Goal: Task Accomplishment & Management: Manage account settings

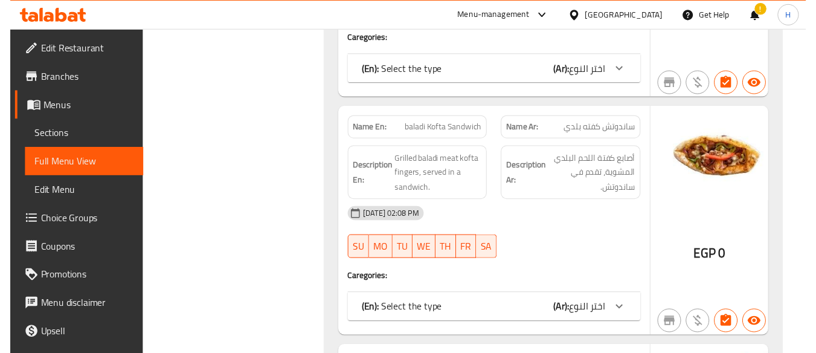
scroll to position [3625, 0]
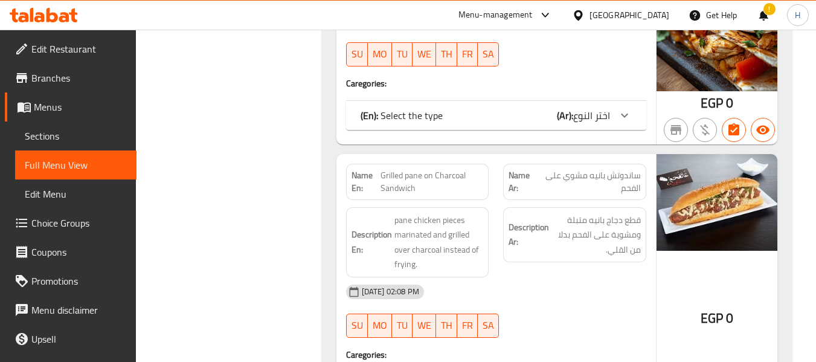
drag, startPoint x: 815, startPoint y: 89, endPoint x: 813, endPoint y: 43, distance: 46.6
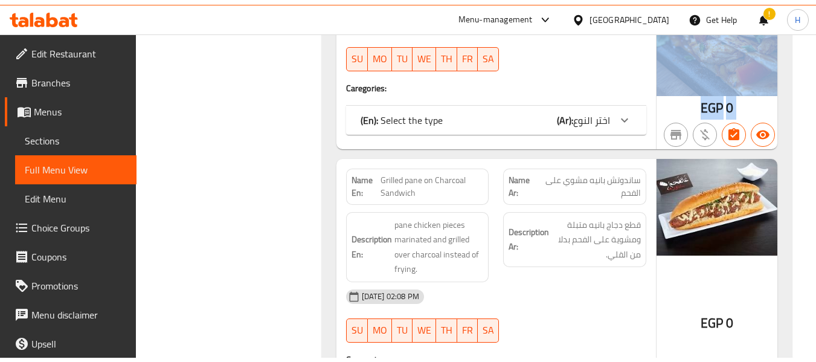
scroll to position [3317, 0]
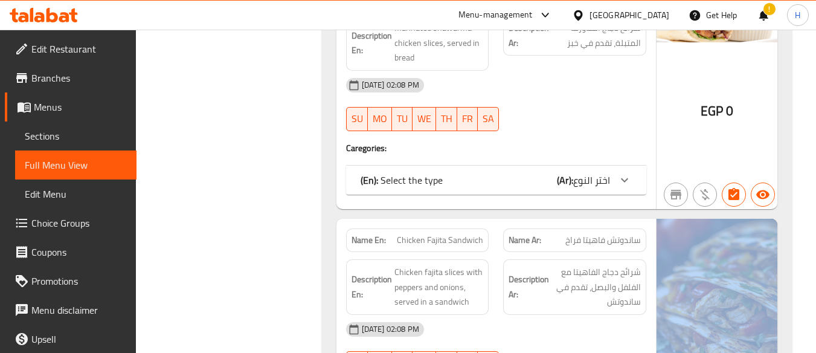
click at [62, 55] on span "Edit Restaurant" at bounding box center [78, 49] width 95 height 14
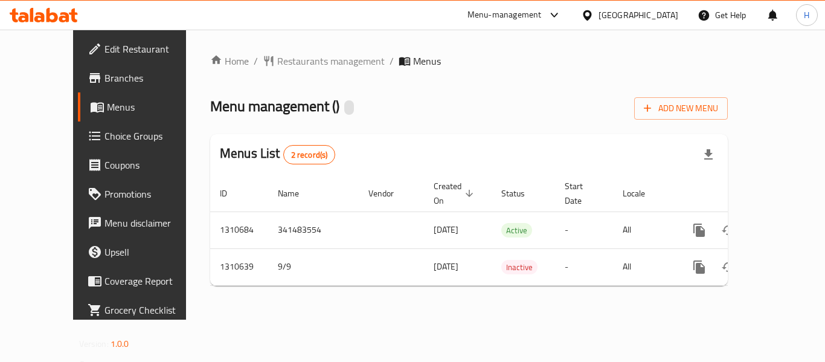
click at [105, 42] on span "Edit Restaurant" at bounding box center [153, 49] width 97 height 14
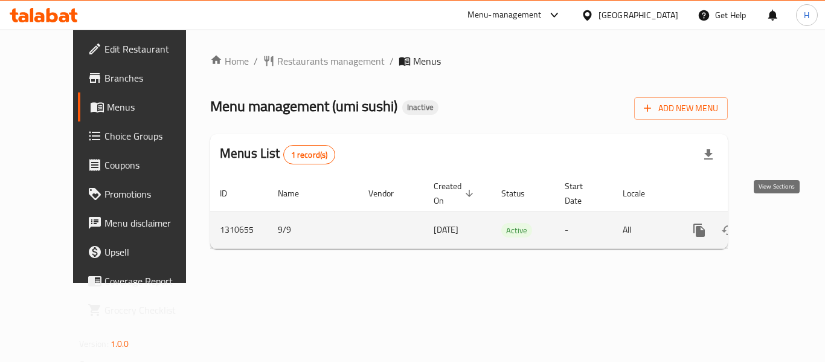
click at [779, 223] on icon "enhanced table" at bounding box center [786, 230] width 14 height 14
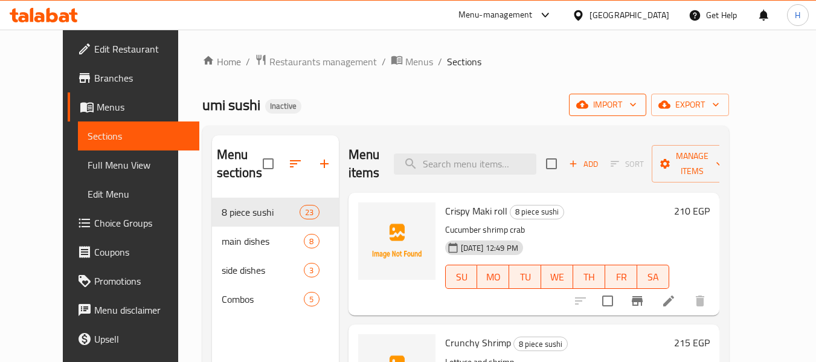
click at [646, 97] on button "import" at bounding box center [607, 105] width 77 height 22
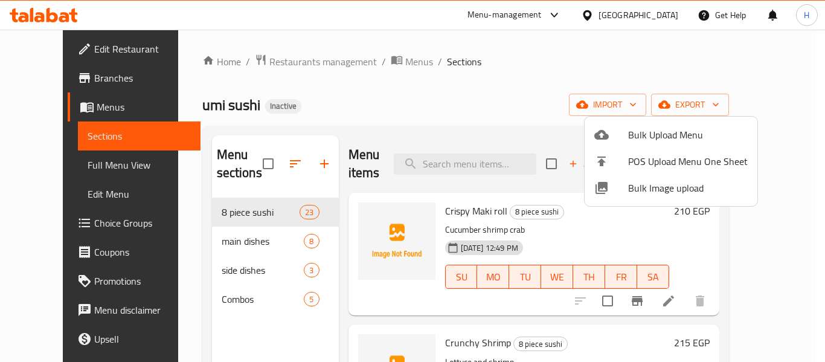
click at [629, 195] on span "Bulk Image upload" at bounding box center [688, 188] width 120 height 14
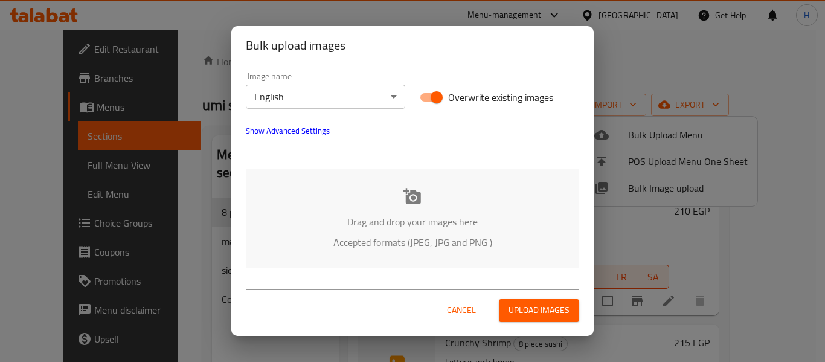
click at [369, 214] on p "Drag and drop your images here" at bounding box center [412, 221] width 297 height 14
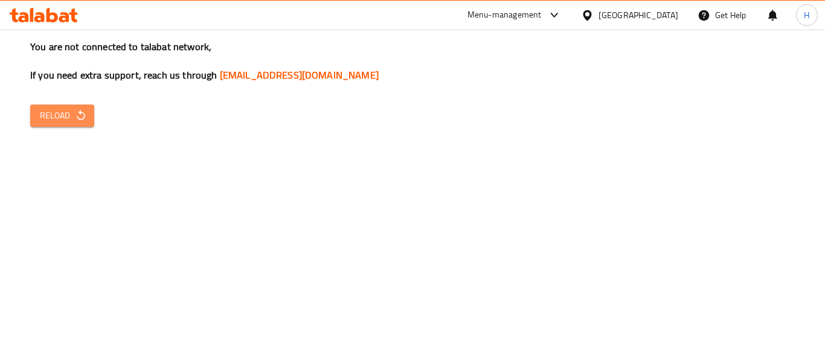
click at [60, 120] on span "Reload" at bounding box center [62, 115] width 45 height 15
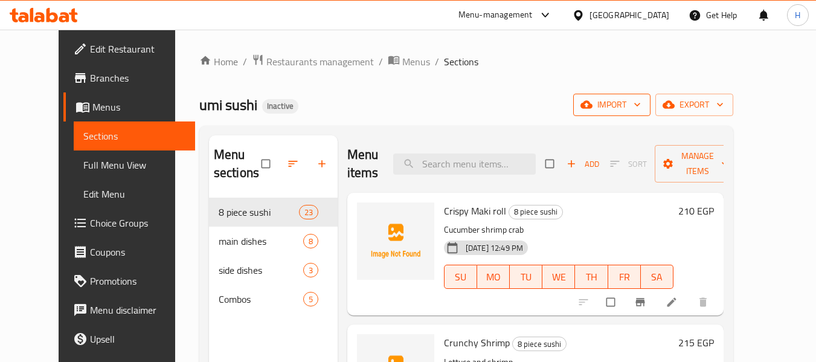
click at [641, 108] on span "import" at bounding box center [612, 104] width 58 height 15
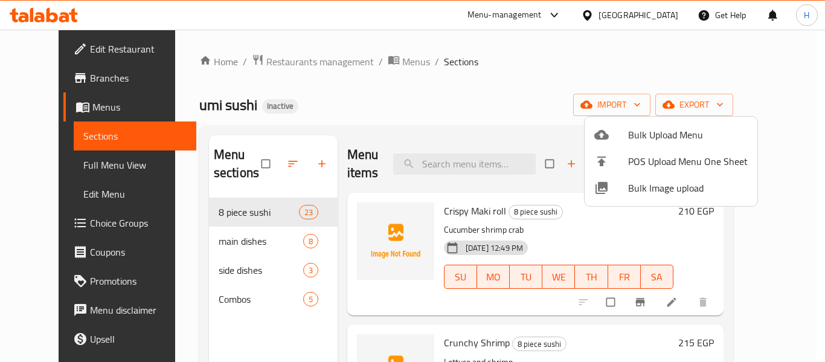
click at [643, 192] on span "Bulk Image upload" at bounding box center [688, 188] width 120 height 14
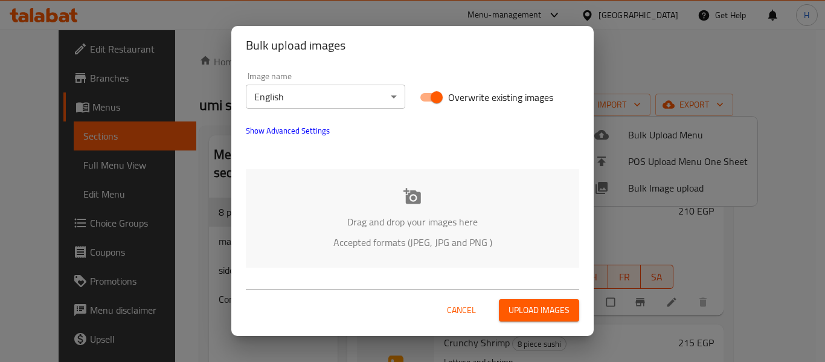
click at [446, 236] on p "Accepted formats (JPEG, JPG and PNG )" at bounding box center [412, 242] width 297 height 14
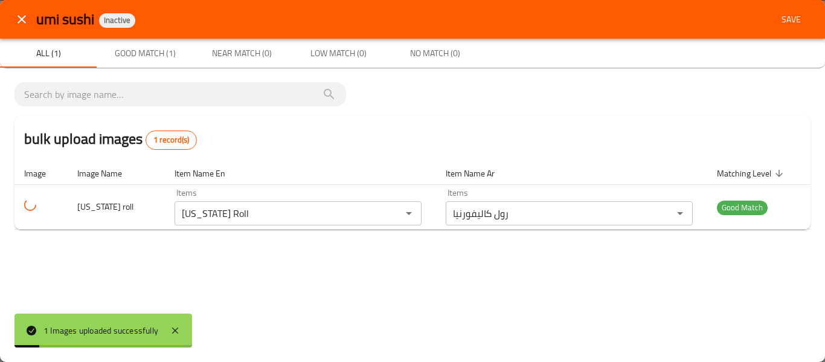
click at [31, 22] on button "close" at bounding box center [21, 19] width 29 height 29
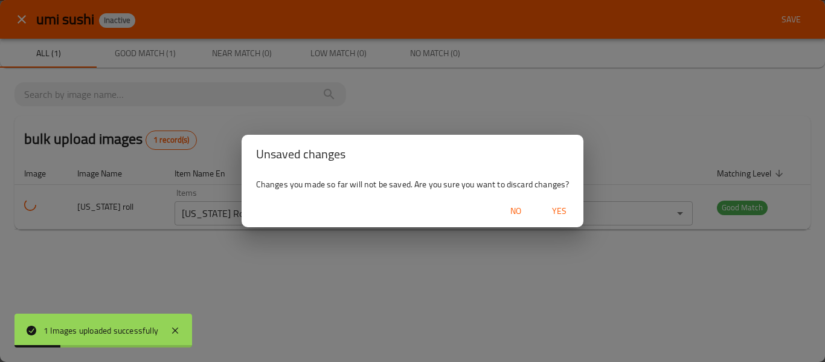
click at [565, 205] on span "Yes" at bounding box center [559, 211] width 29 height 15
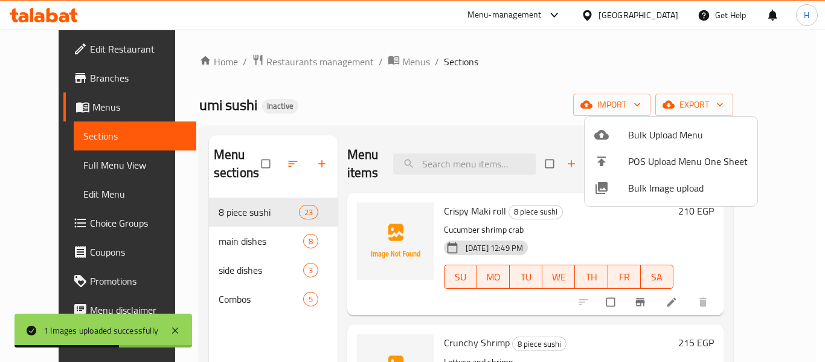
click at [653, 185] on span "Bulk Image upload" at bounding box center [688, 188] width 120 height 14
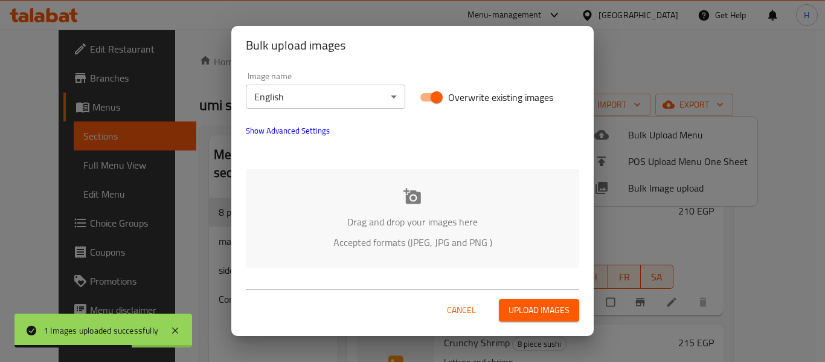
click at [452, 209] on div "Drag and drop your images here Accepted formats (JPEG, JPG and PNG )" at bounding box center [412, 218] width 333 height 98
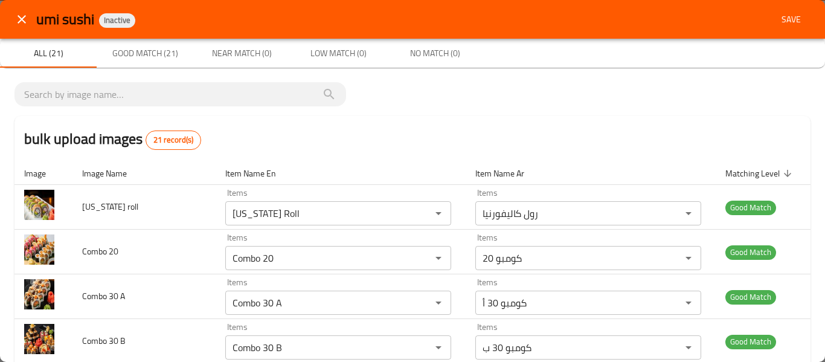
click at [786, 14] on span "Save" at bounding box center [791, 19] width 29 height 15
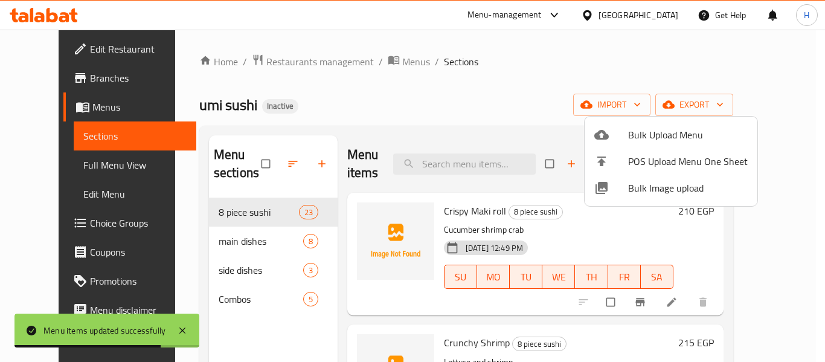
click at [60, 162] on div at bounding box center [412, 181] width 825 height 362
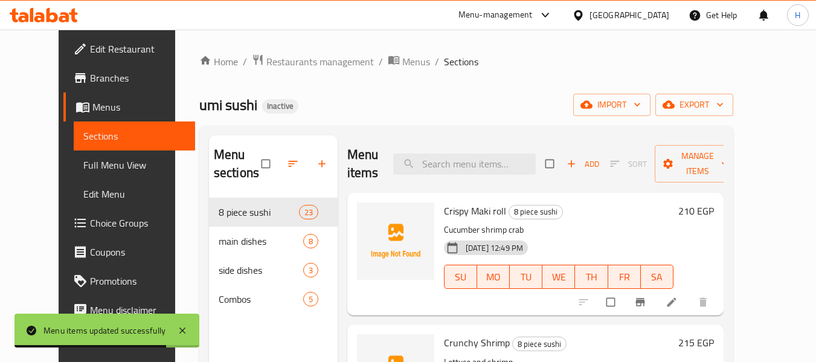
click at [83, 162] on span "Full Menu View" at bounding box center [134, 165] width 102 height 14
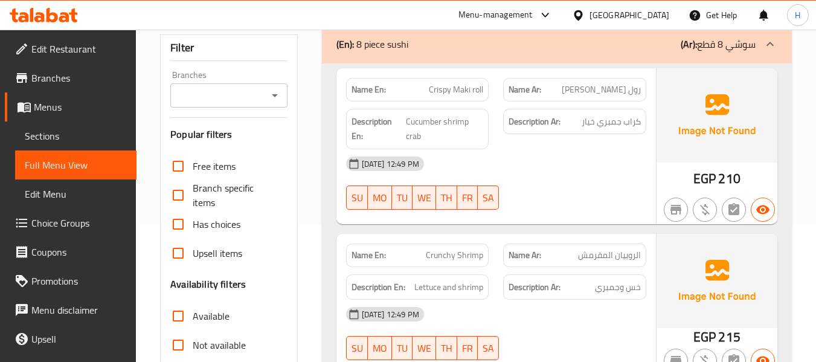
scroll to position [161, 0]
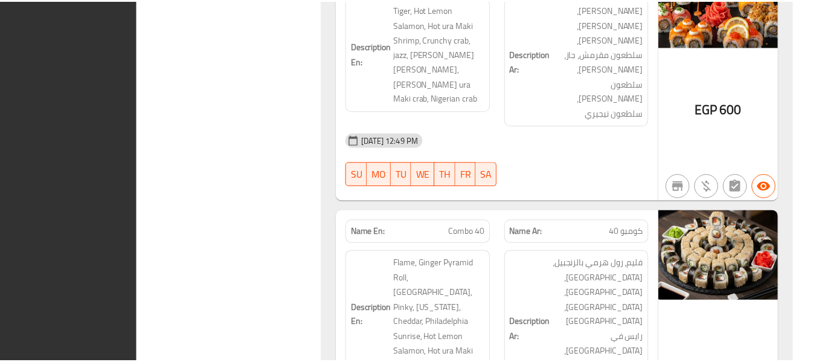
scroll to position [7195, 0]
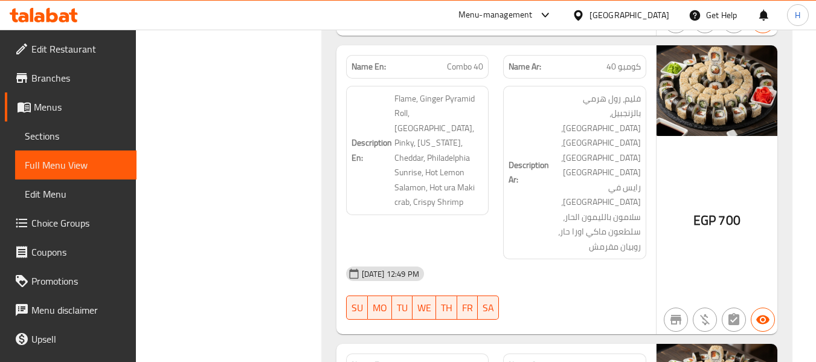
click at [653, 16] on div "[GEOGRAPHIC_DATA]" at bounding box center [630, 14] width 80 height 13
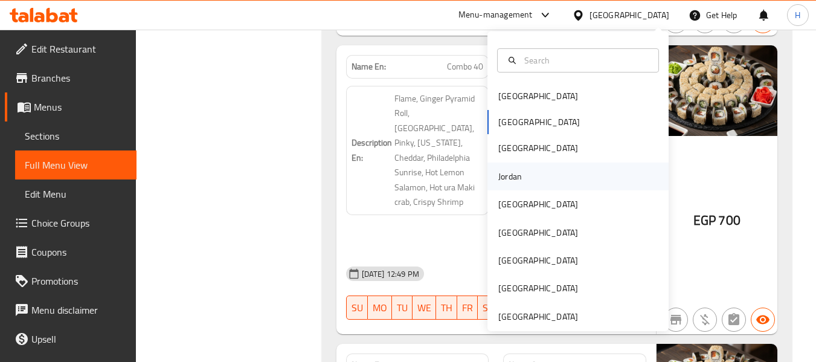
click at [503, 179] on div "Jordan" at bounding box center [510, 176] width 24 height 13
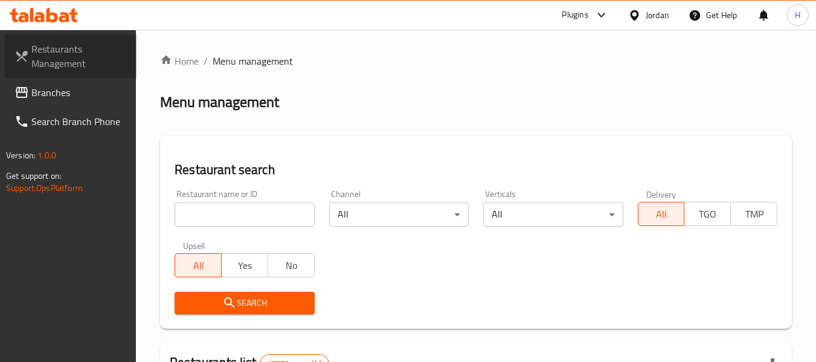
click at [29, 74] on link "Restaurants Management" at bounding box center [71, 55] width 132 height 43
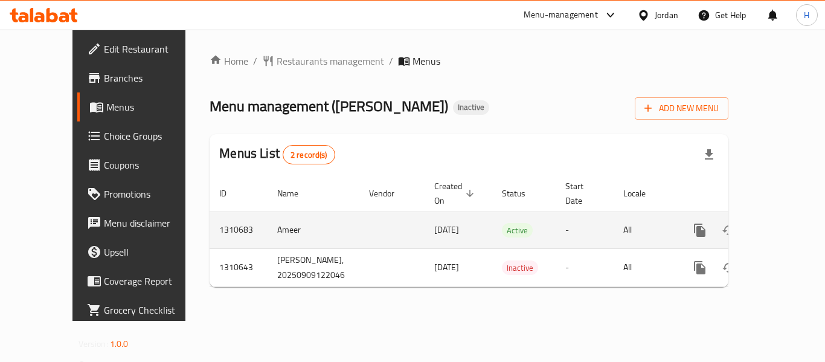
click at [781, 216] on link "enhanced table" at bounding box center [787, 230] width 29 height 29
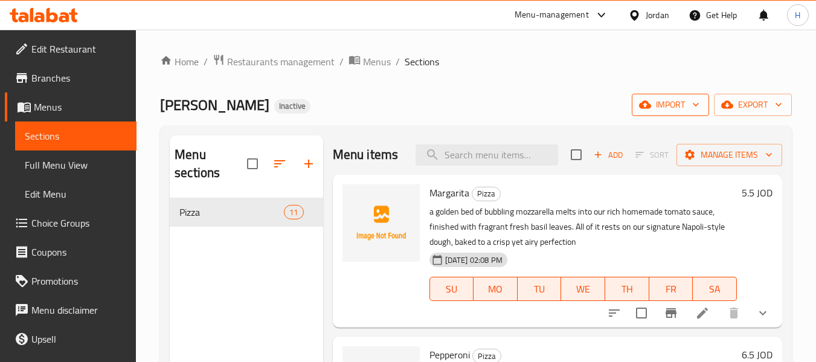
click at [657, 105] on span "import" at bounding box center [671, 104] width 58 height 15
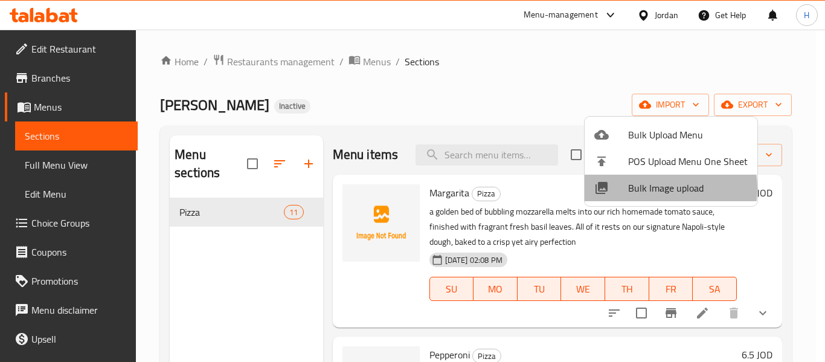
click at [654, 188] on span "Bulk Image upload" at bounding box center [688, 188] width 120 height 14
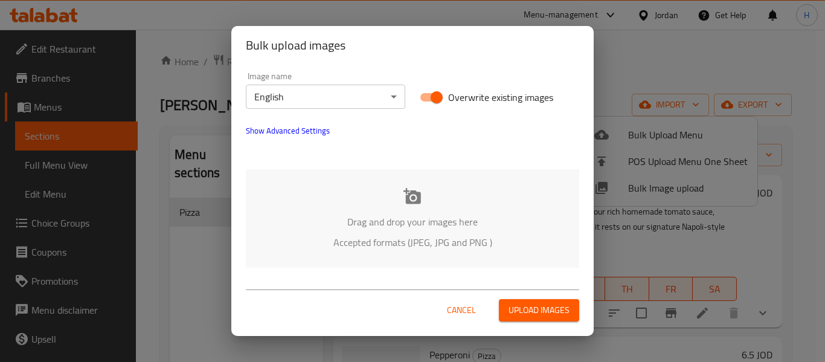
click at [355, 201] on div "Drag and drop your images here Accepted formats (JPEG, JPG and PNG )" at bounding box center [412, 218] width 333 height 98
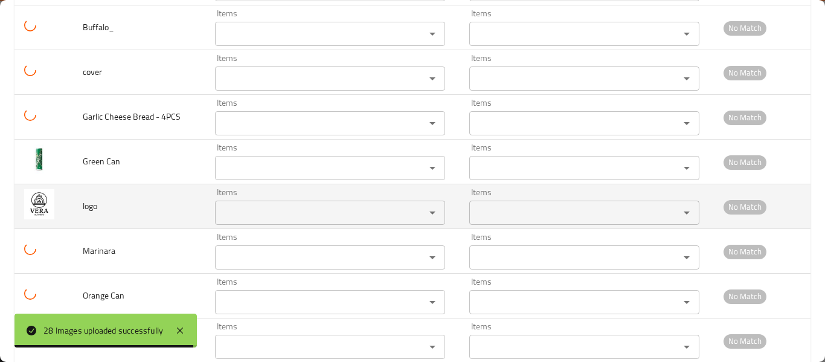
scroll to position [1099, 0]
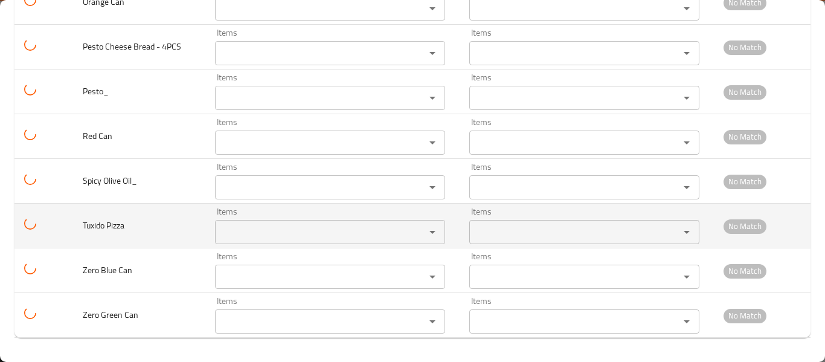
click at [261, 236] on Pizza "Items" at bounding box center [312, 232] width 187 height 17
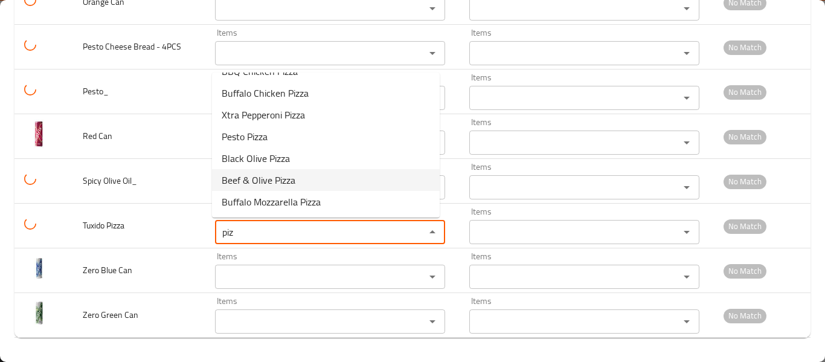
scroll to position [0, 0]
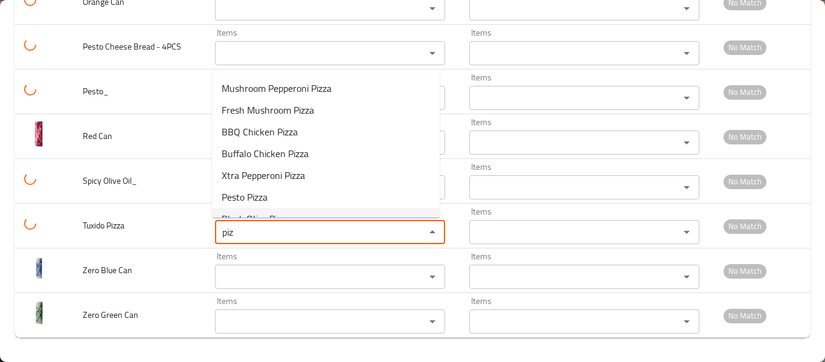
type Pizza "piz"
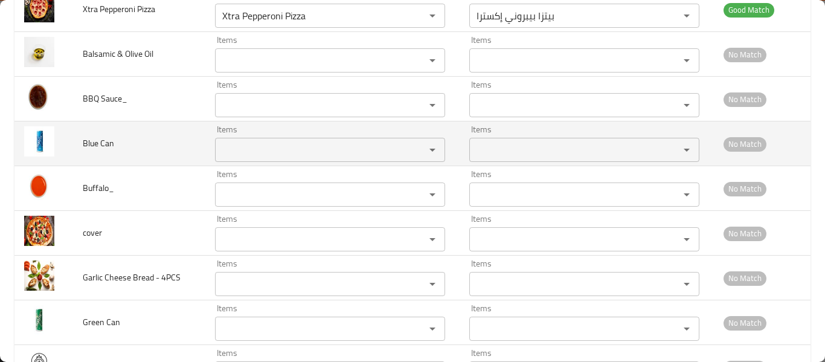
scroll to position [483, 0]
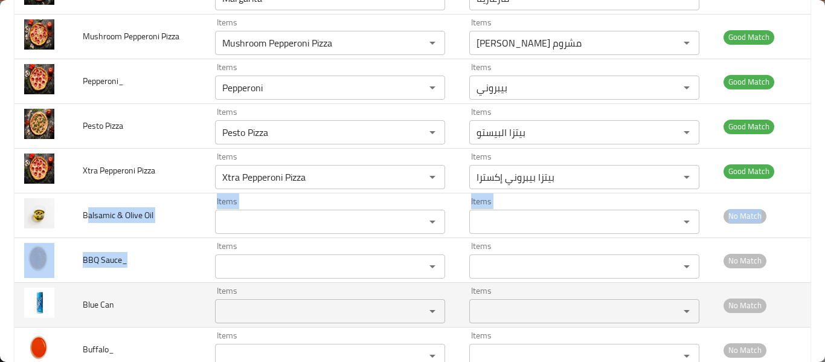
drag, startPoint x: 106, startPoint y: 211, endPoint x: 159, endPoint y: 316, distance: 117.8
click at [161, 303] on tbody "BBQ Chicken Pizza_ Items BBQ Chicken Pizza Items Items بيتزا دجاج باربيكيو Item…" at bounding box center [412, 328] width 796 height 1252
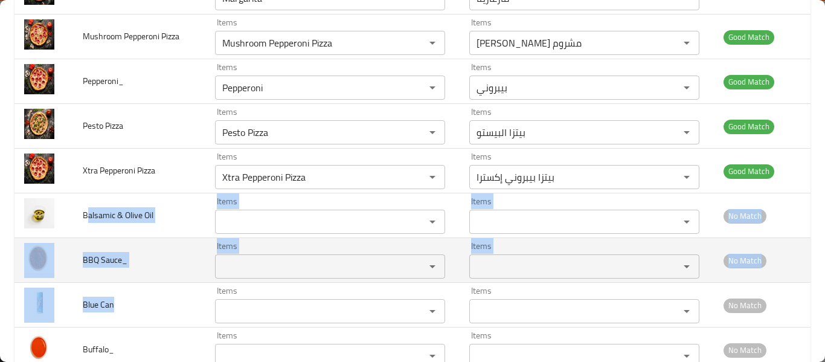
click at [94, 248] on td "BBQ Sauce_" at bounding box center [139, 260] width 132 height 45
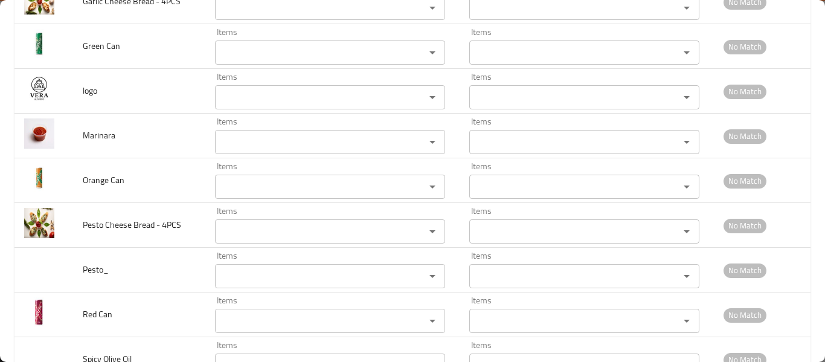
scroll to position [1099, 0]
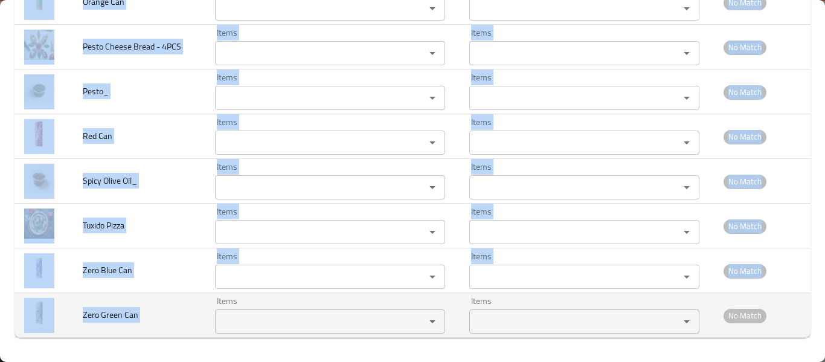
copy tbody "Balsamic & Olive Oil Items Items Items Items No Match BBQ Sauce_ Items Items It…"
drag, startPoint x: 76, startPoint y: 216, endPoint x: 211, endPoint y: 320, distance: 169.8
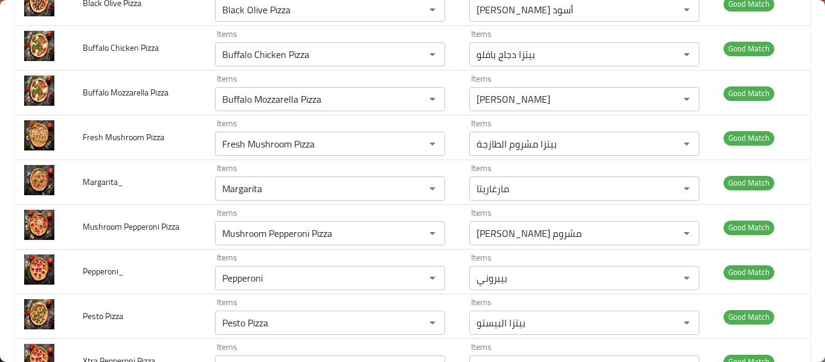
scroll to position [0, 0]
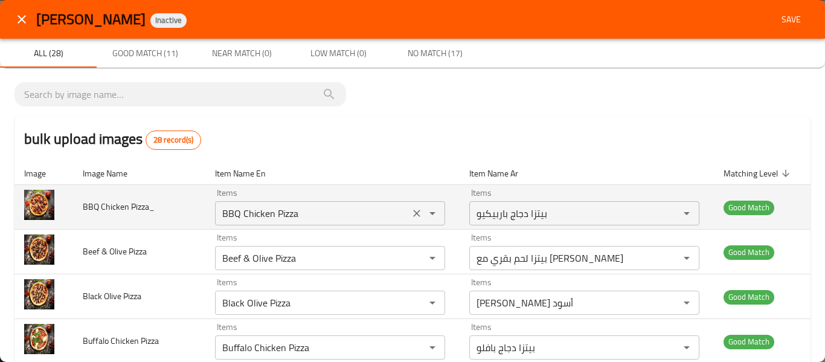
click at [350, 192] on div "Items BBQ Chicken Pizza Items" at bounding box center [330, 206] width 230 height 37
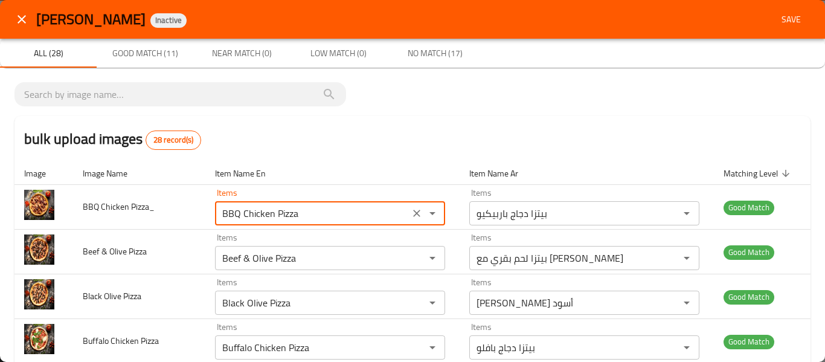
click at [777, 22] on span "Save" at bounding box center [791, 19] width 29 height 15
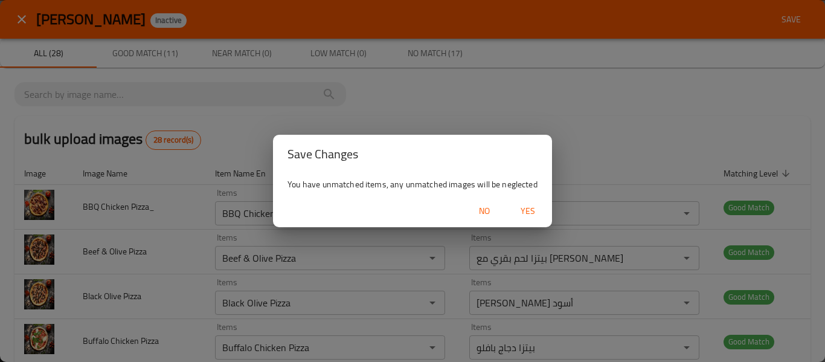
drag, startPoint x: 521, startPoint y: 206, endPoint x: 509, endPoint y: 210, distance: 13.2
click at [521, 206] on span "Yes" at bounding box center [527, 211] width 29 height 15
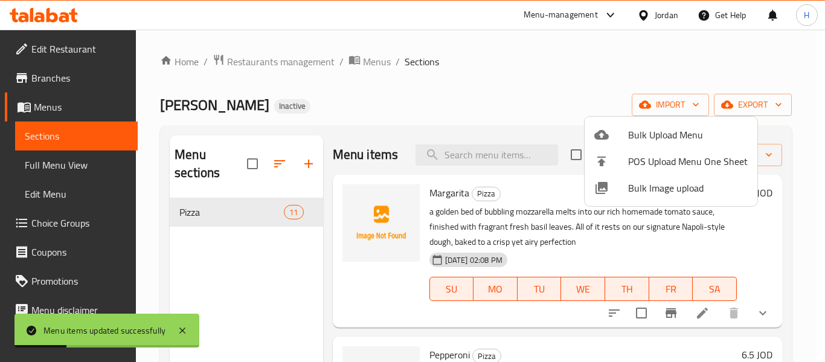
click at [82, 163] on div at bounding box center [412, 181] width 825 height 362
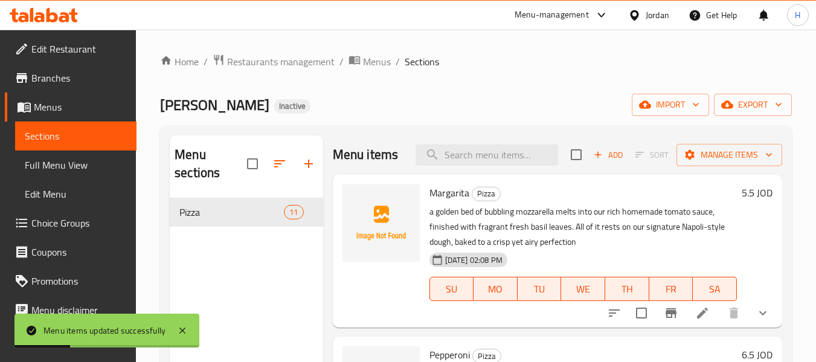
click at [82, 163] on span "Full Menu View" at bounding box center [76, 165] width 102 height 14
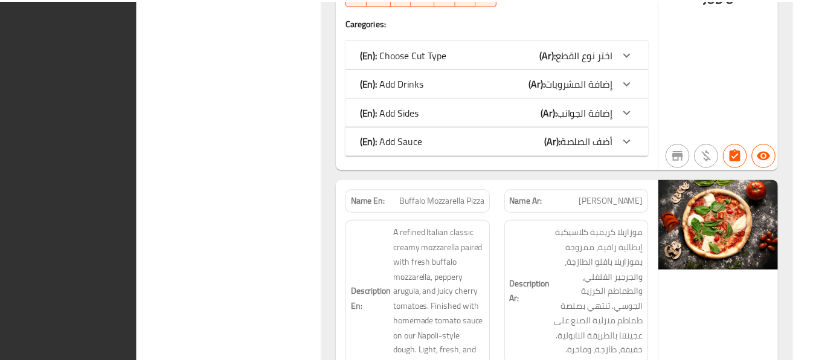
scroll to position [4322, 0]
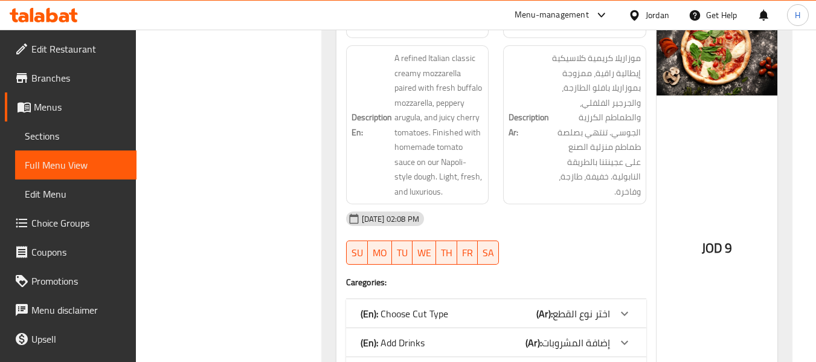
click at [646, 19] on div "Jordan" at bounding box center [658, 14] width 24 height 13
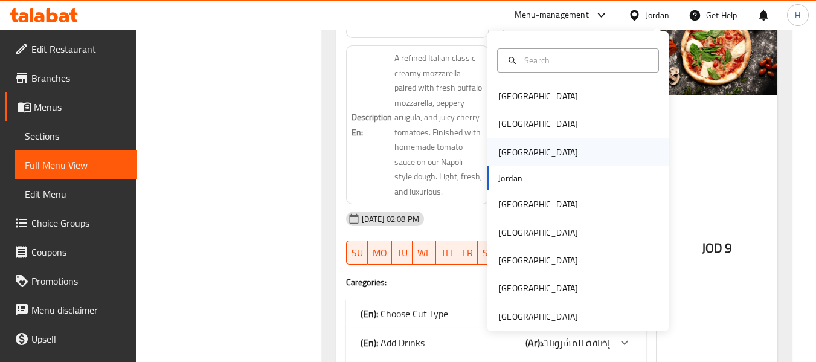
click at [529, 154] on div "[GEOGRAPHIC_DATA]" at bounding box center [578, 152] width 181 height 28
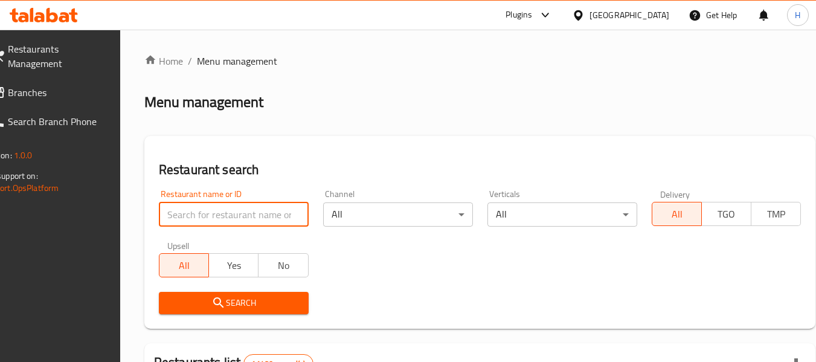
click at [268, 214] on input "search" at bounding box center [234, 214] width 150 height 24
paste input "679927"
type input "679927"
click button "Search" at bounding box center [234, 303] width 150 height 22
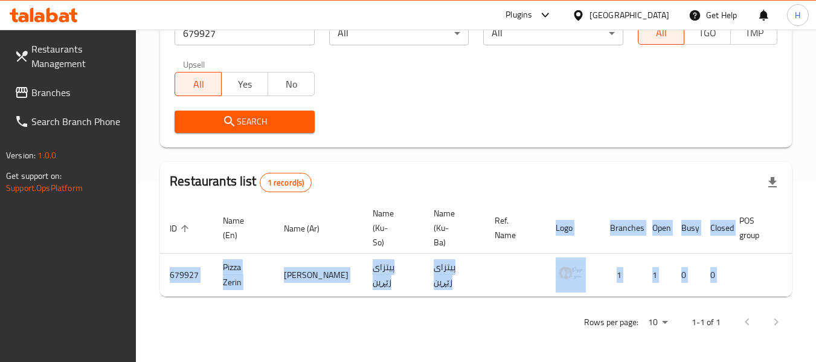
scroll to position [0, 75]
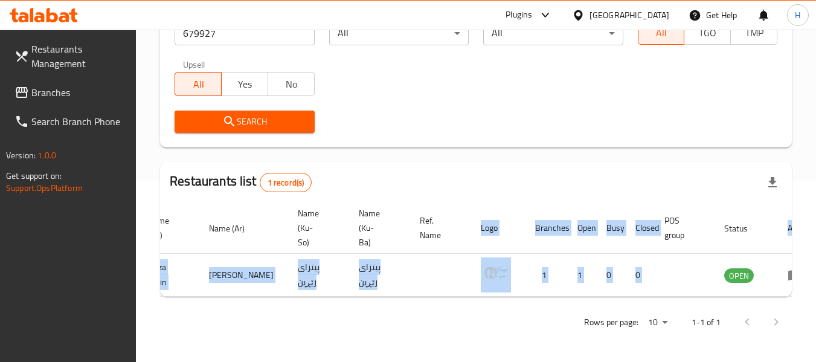
drag, startPoint x: 773, startPoint y: 286, endPoint x: 816, endPoint y: 285, distance: 42.9
click at [816, 285] on div "Home / Menu management Menu management Restaurant search Restaurant name or ID …" at bounding box center [476, 104] width 680 height 513
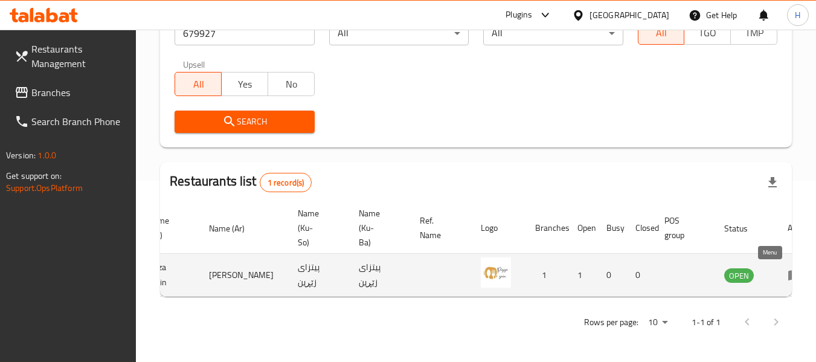
click at [788, 268] on link "enhanced table" at bounding box center [799, 275] width 22 height 14
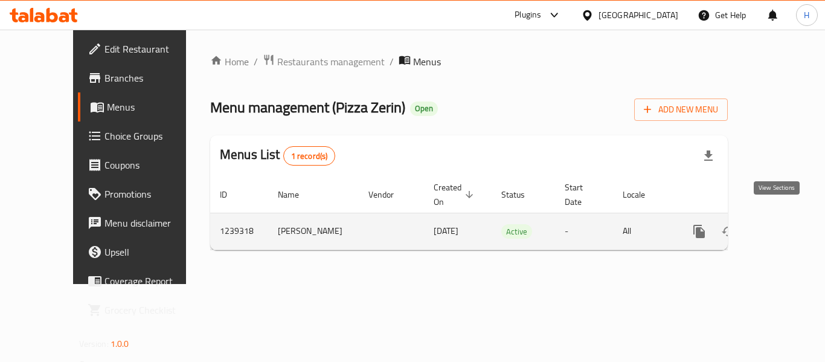
click at [781, 224] on icon "enhanced table" at bounding box center [786, 231] width 14 height 14
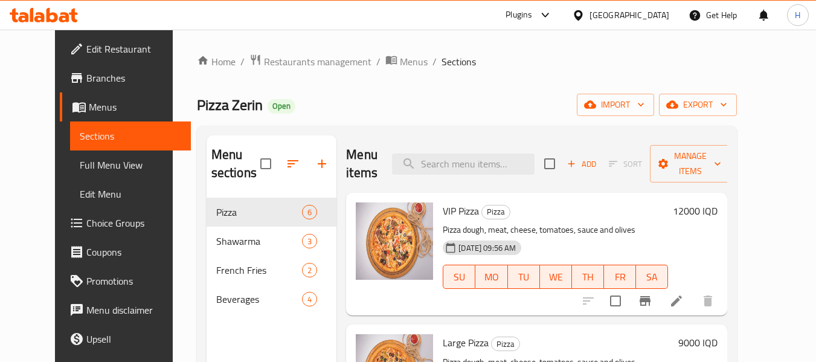
scroll to position [322, 0]
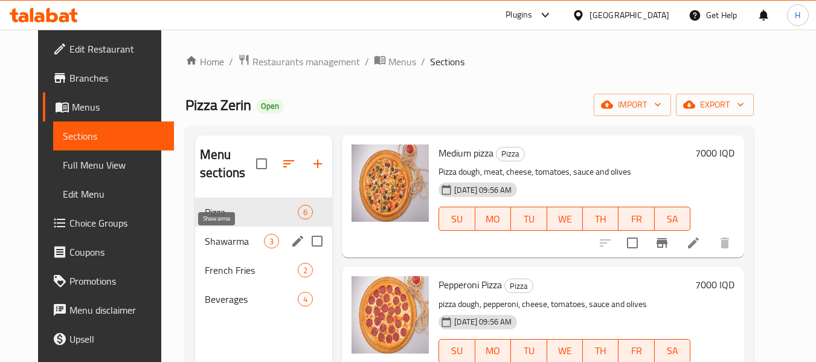
click at [233, 245] on span "Shawarma" at bounding box center [234, 241] width 59 height 14
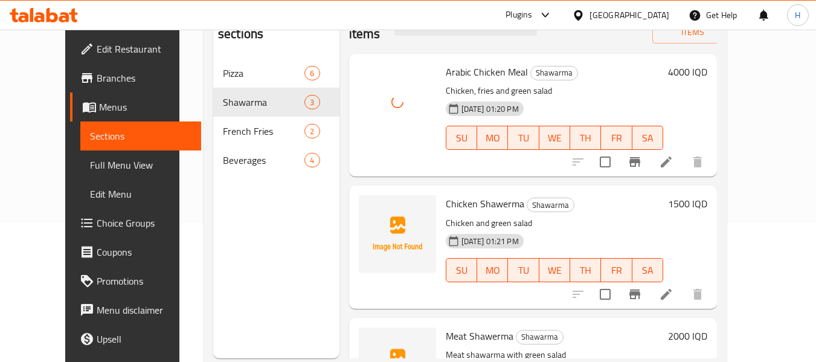
scroll to position [161, 0]
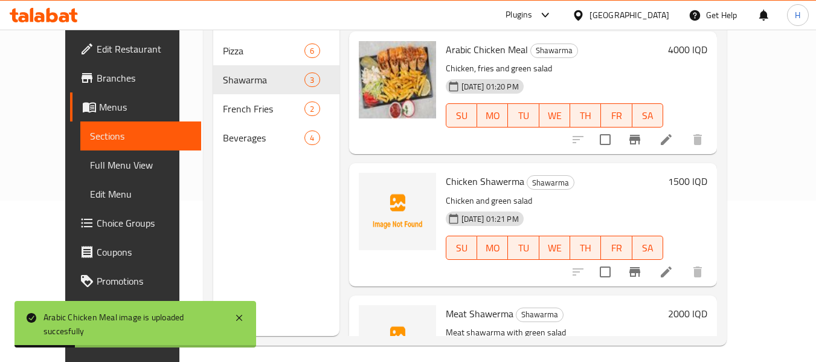
click at [382, 224] on div at bounding box center [397, 211] width 77 height 77
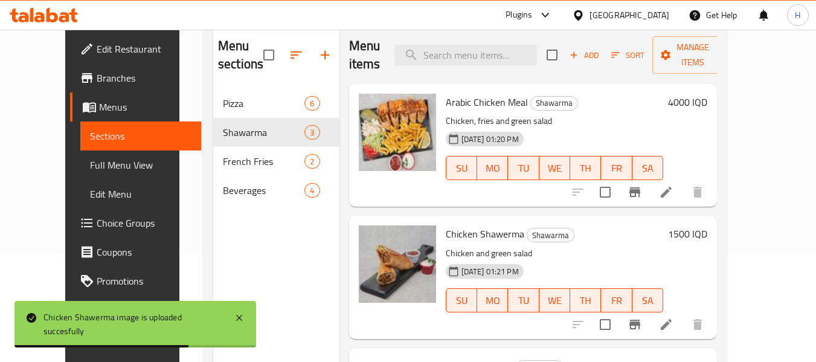
scroll to position [8, 0]
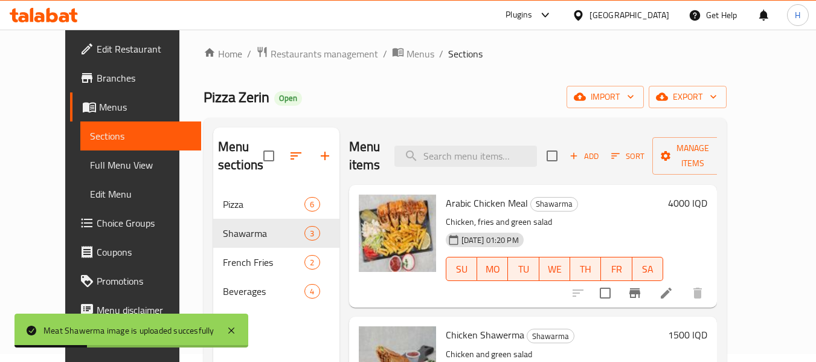
click at [426, 83] on div "Home / Restaurants management / Menus / Sections Pizza Zerin Open import export…" at bounding box center [465, 272] width 523 height 453
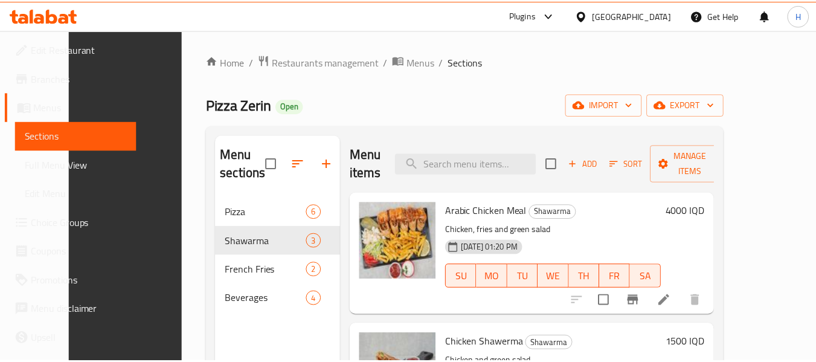
scroll to position [169, 0]
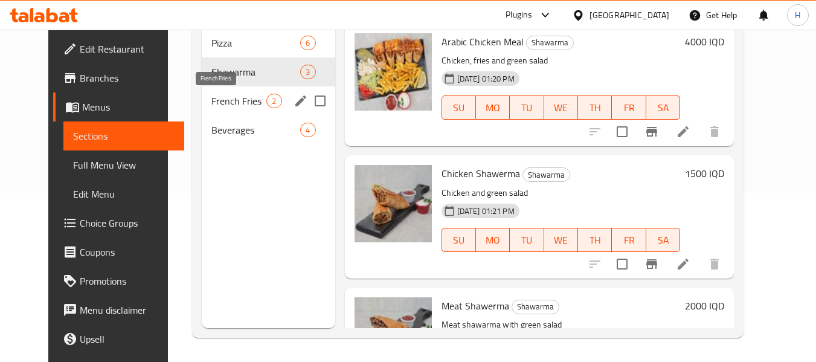
click at [211, 105] on span "French Fries" at bounding box center [238, 101] width 55 height 14
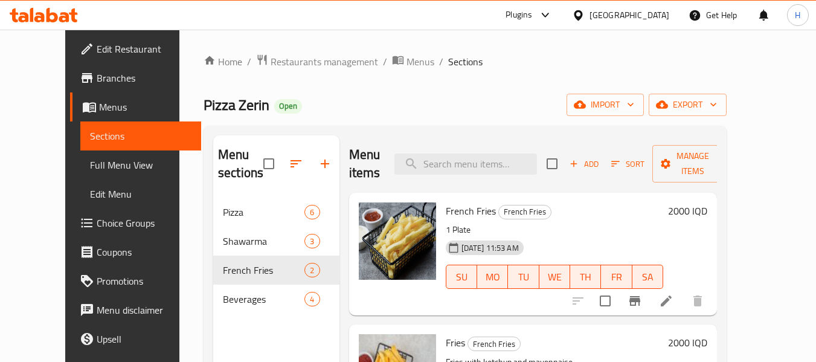
click at [663, 16] on div "[GEOGRAPHIC_DATA]" at bounding box center [630, 14] width 80 height 13
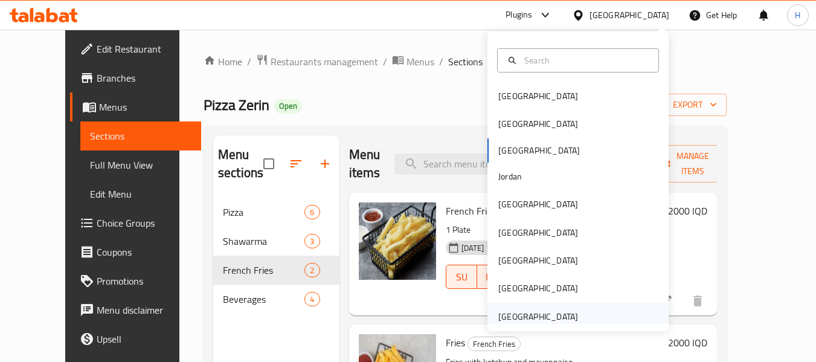
click at [532, 317] on div "[GEOGRAPHIC_DATA]" at bounding box center [538, 316] width 80 height 13
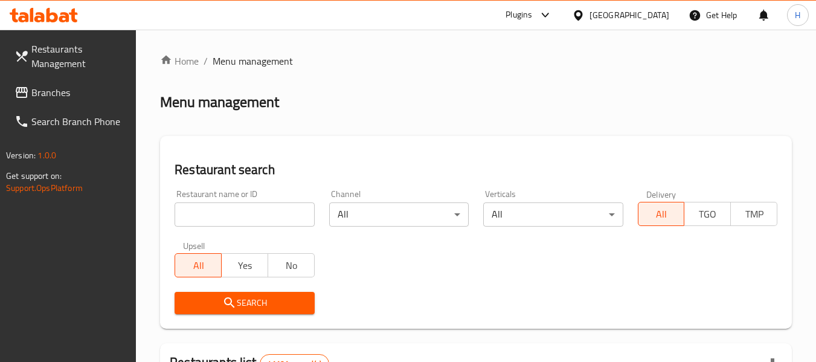
click at [248, 216] on input "search" at bounding box center [245, 214] width 140 height 24
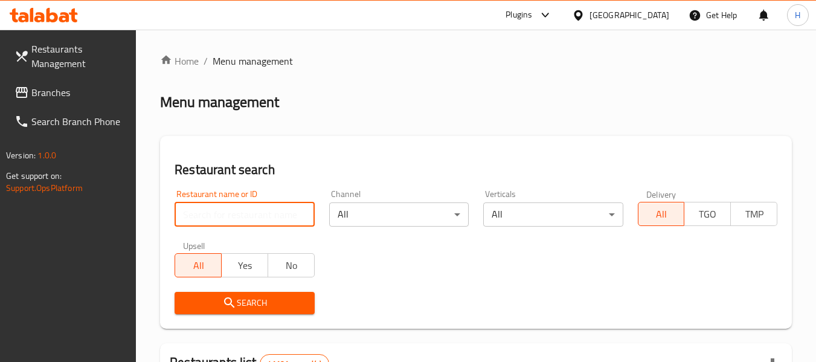
paste input "2288"
type input "2288"
click button "Search" at bounding box center [245, 303] width 140 height 22
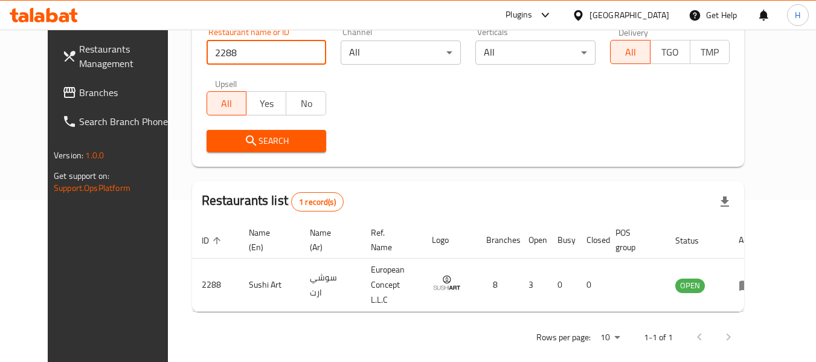
scroll to position [167, 0]
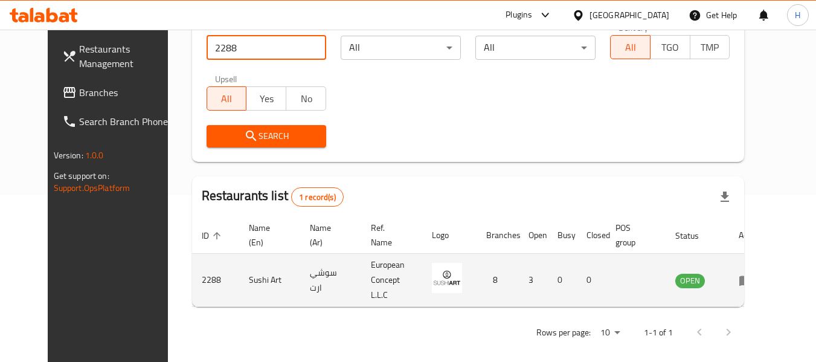
click at [753, 273] on icon "enhanced table" at bounding box center [746, 280] width 14 height 14
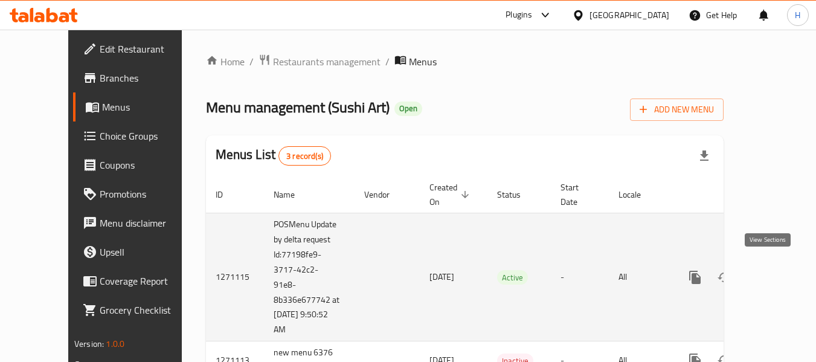
click at [775, 271] on icon "enhanced table" at bounding box center [782, 277] width 14 height 14
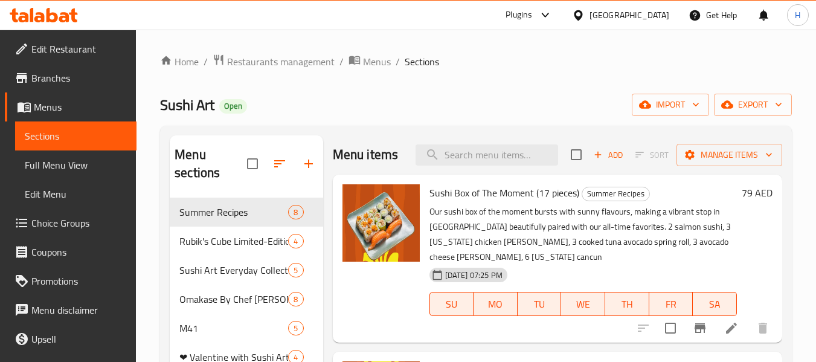
click at [471, 109] on div "Sushi Art Open import export" at bounding box center [476, 105] width 632 height 22
click at [217, 250] on div "Rubik's Cube Limited-Edition 4" at bounding box center [246, 241] width 153 height 29
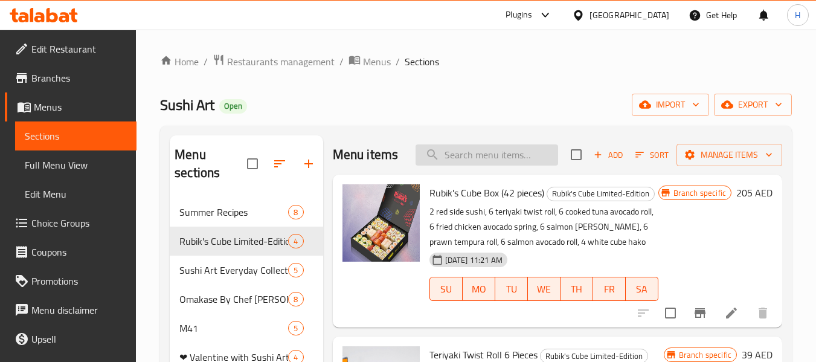
click at [504, 161] on input "search" at bounding box center [487, 154] width 143 height 21
paste input "Little Samurai (9pcs)"
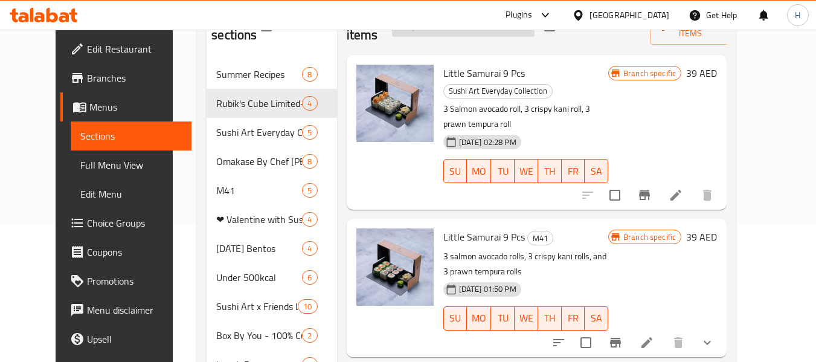
scroll to position [161, 0]
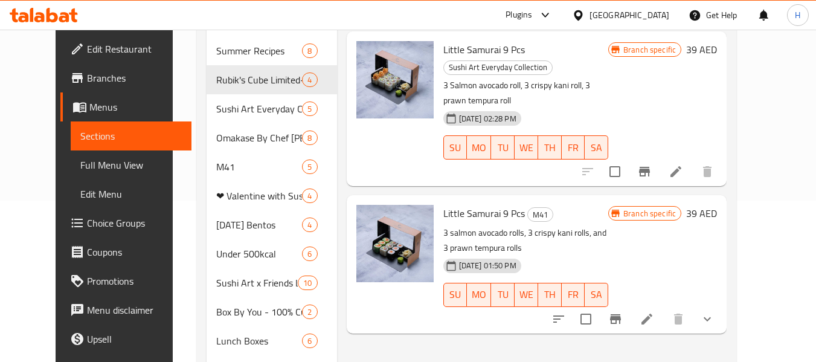
type input "Little Samurai"
